Goal: Navigation & Orientation: Find specific page/section

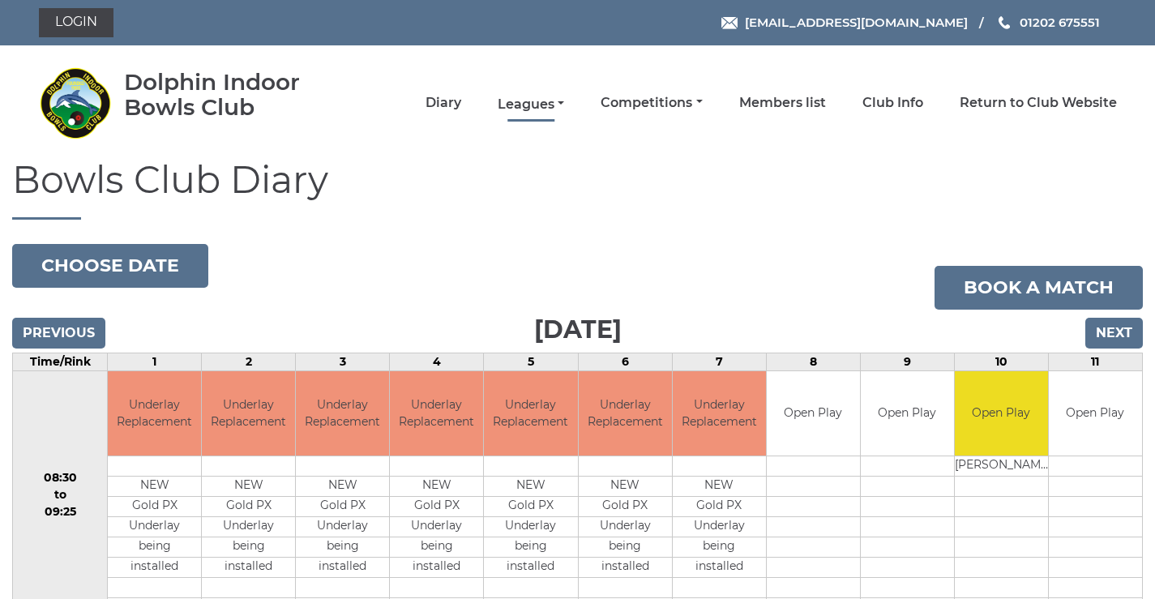
click at [525, 105] on link "Leagues" at bounding box center [531, 105] width 66 height 18
click at [560, 101] on link "Leagues" at bounding box center [531, 105] width 66 height 18
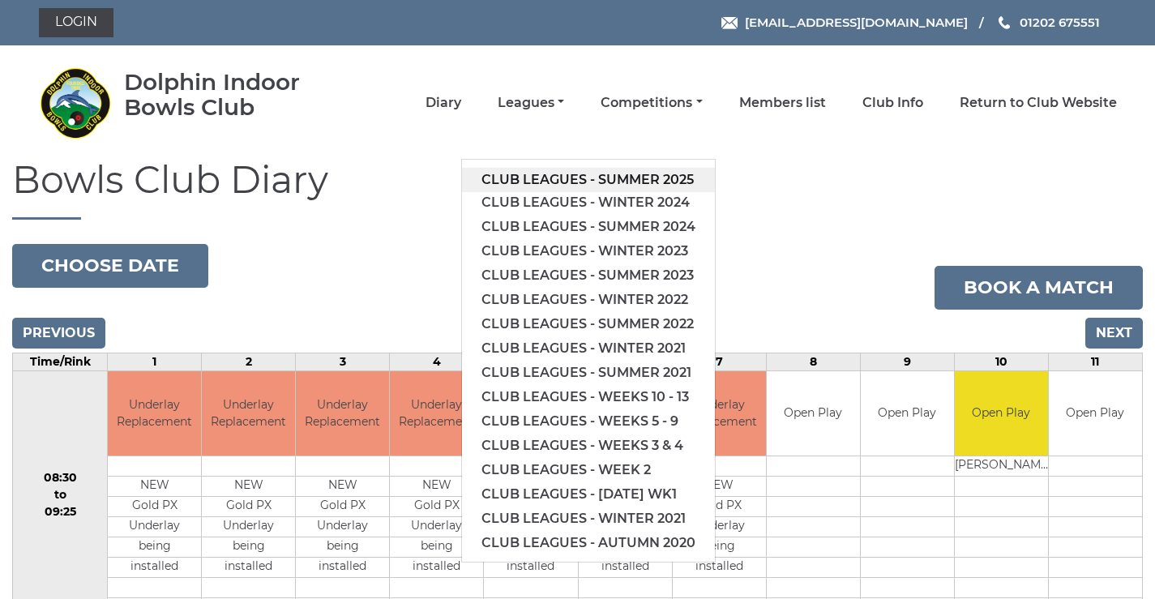
click at [549, 177] on link "Club leagues - Summer 2025" at bounding box center [588, 180] width 253 height 24
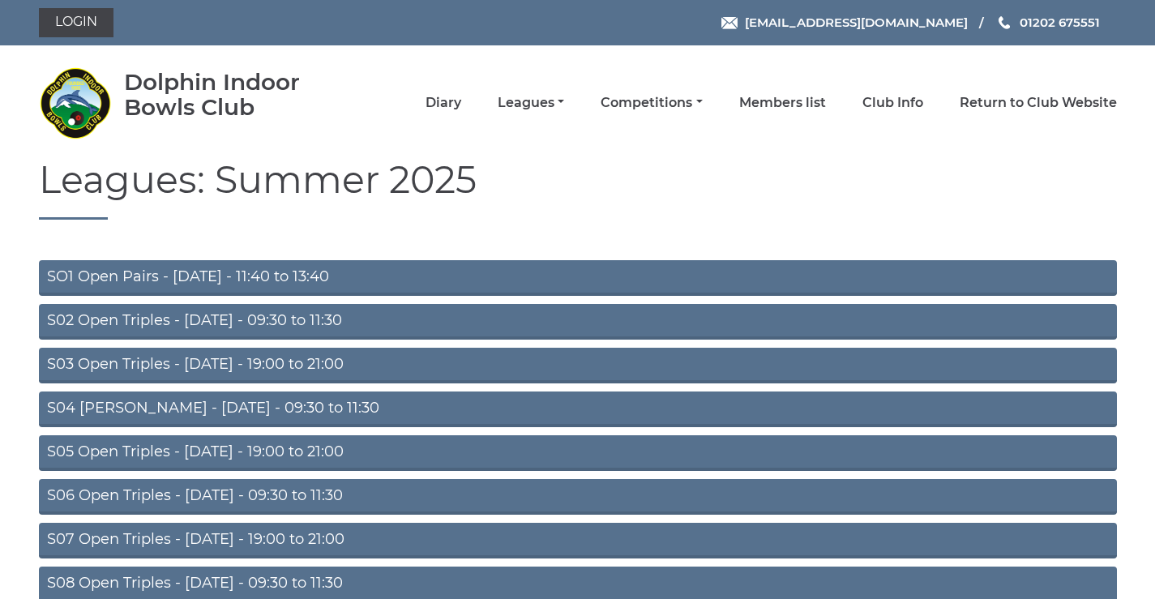
scroll to position [129, 0]
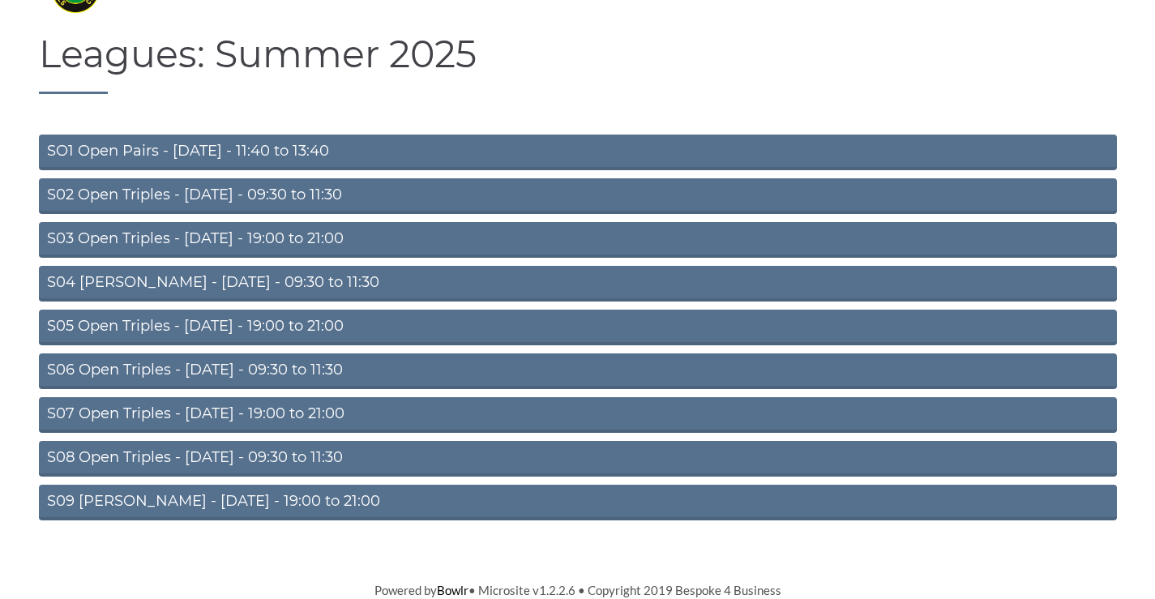
click at [189, 452] on link "S08 Open Triples - [DATE] - 09:30 to 11:30" at bounding box center [578, 459] width 1078 height 36
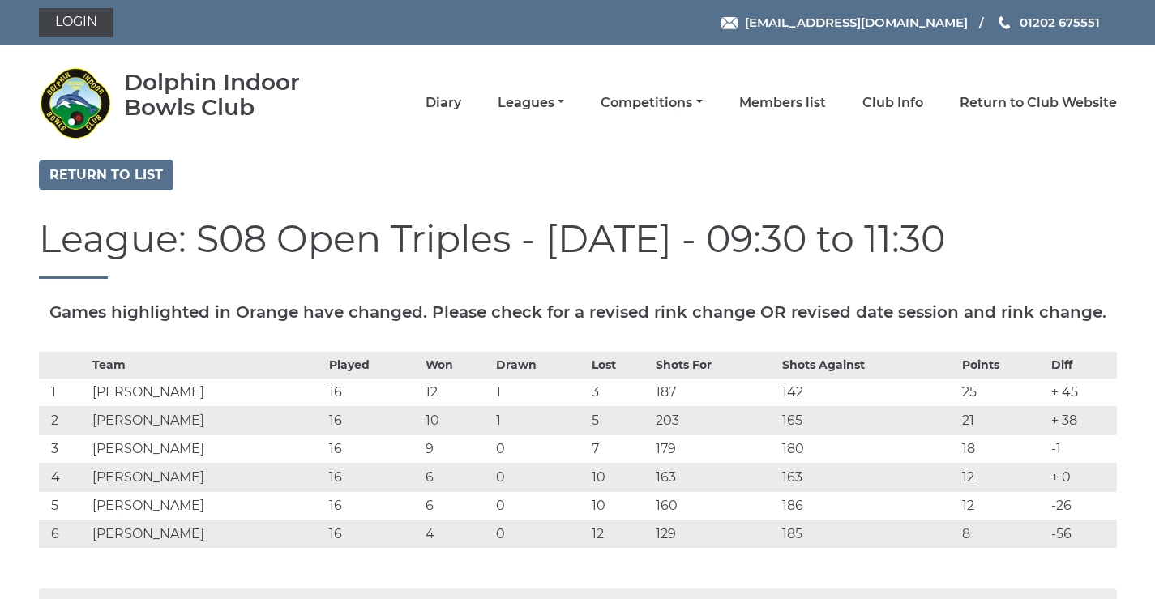
scroll to position [378, 0]
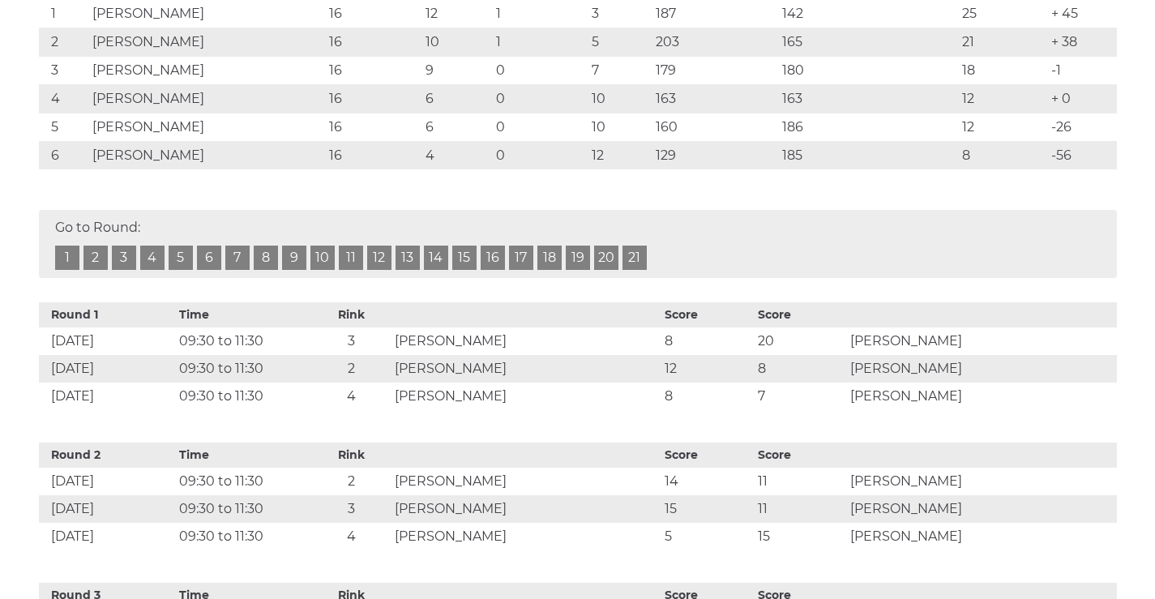
click at [551, 270] on link "18" at bounding box center [549, 258] width 24 height 24
